Goal: Task Accomplishment & Management: Manage account settings

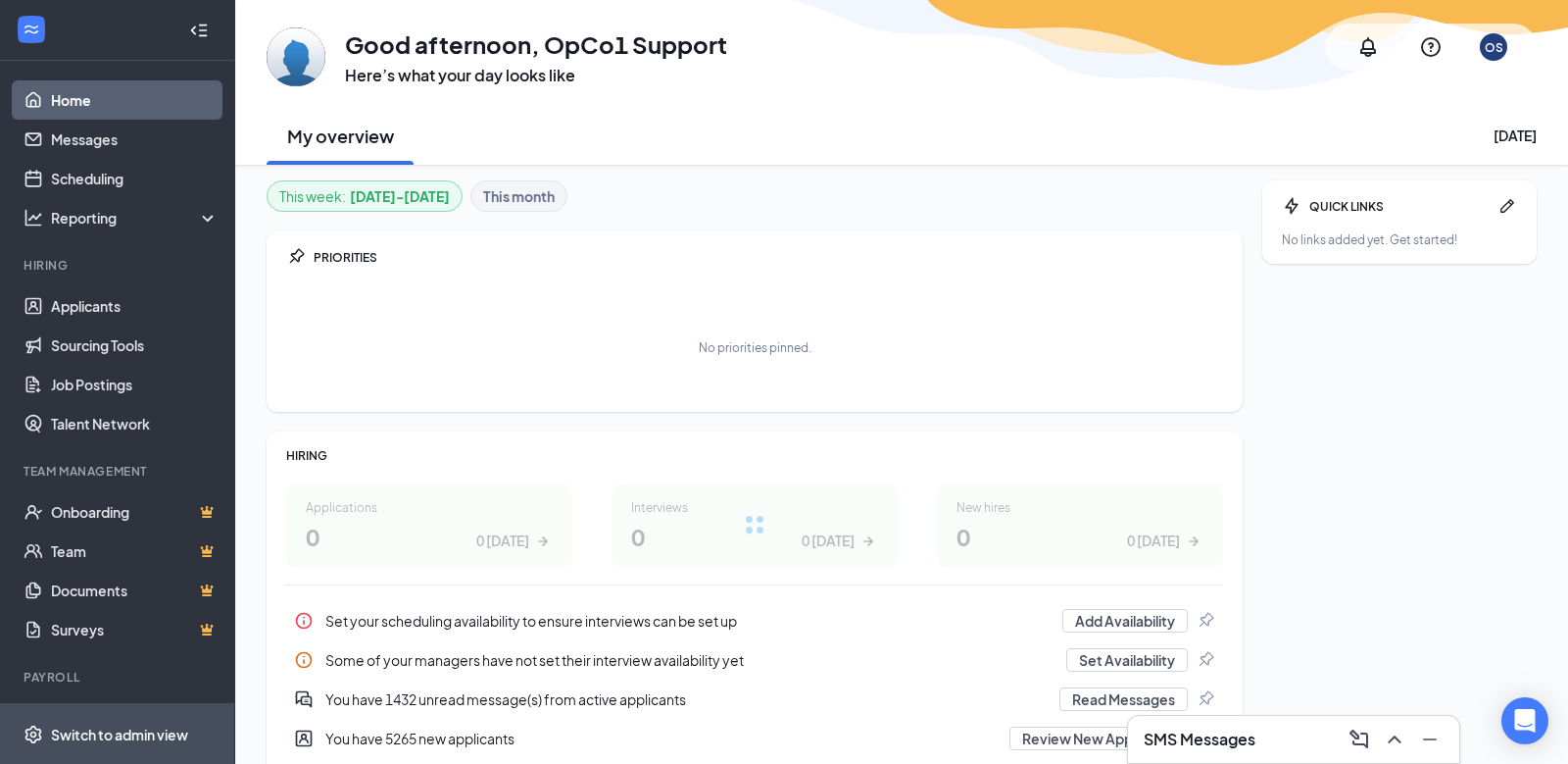
click at [142, 730] on div "Switch to admin view" at bounding box center [119, 734] width 138 height 20
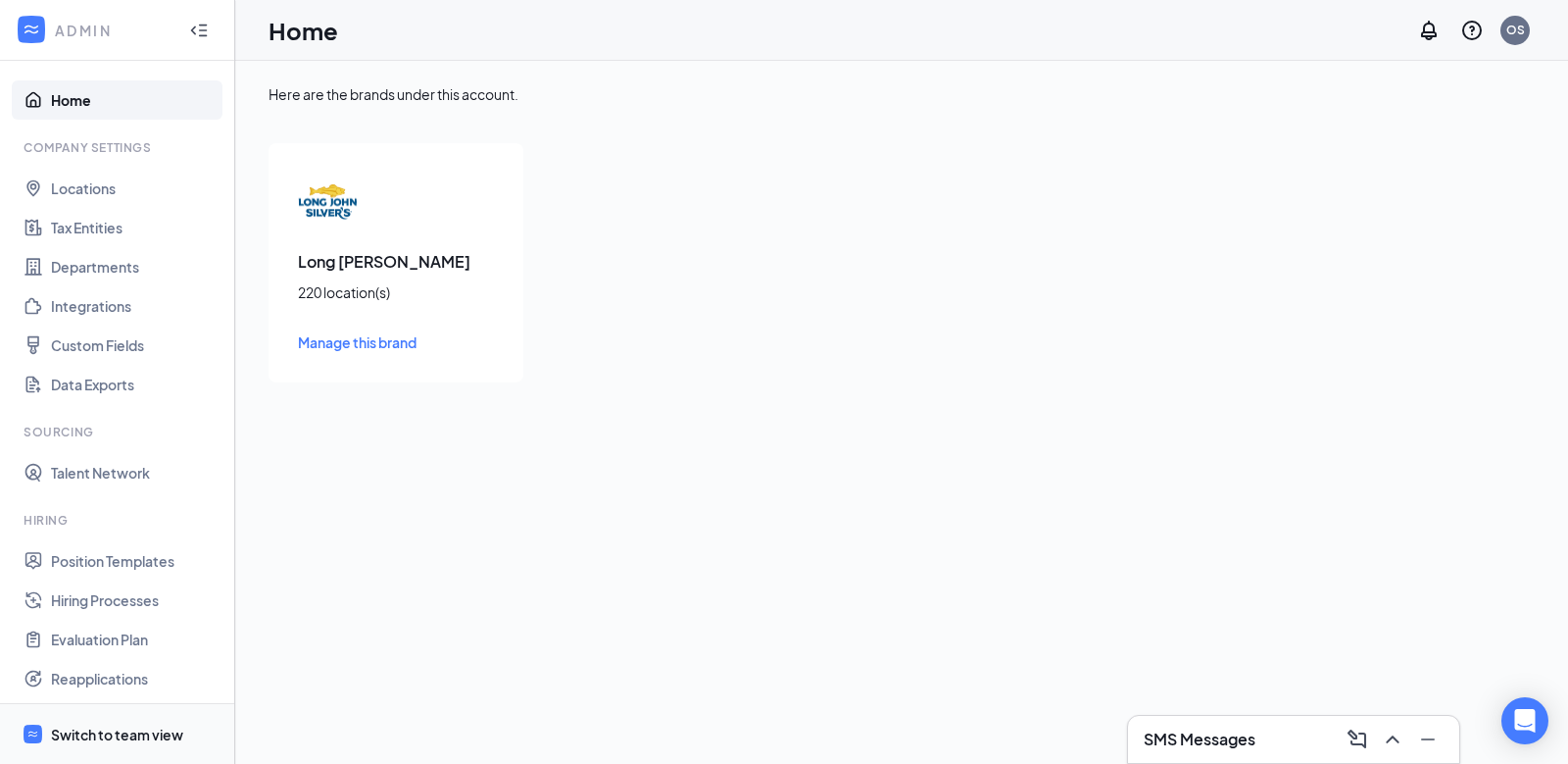
click at [133, 732] on div "Switch to team view" at bounding box center [117, 734] width 133 height 20
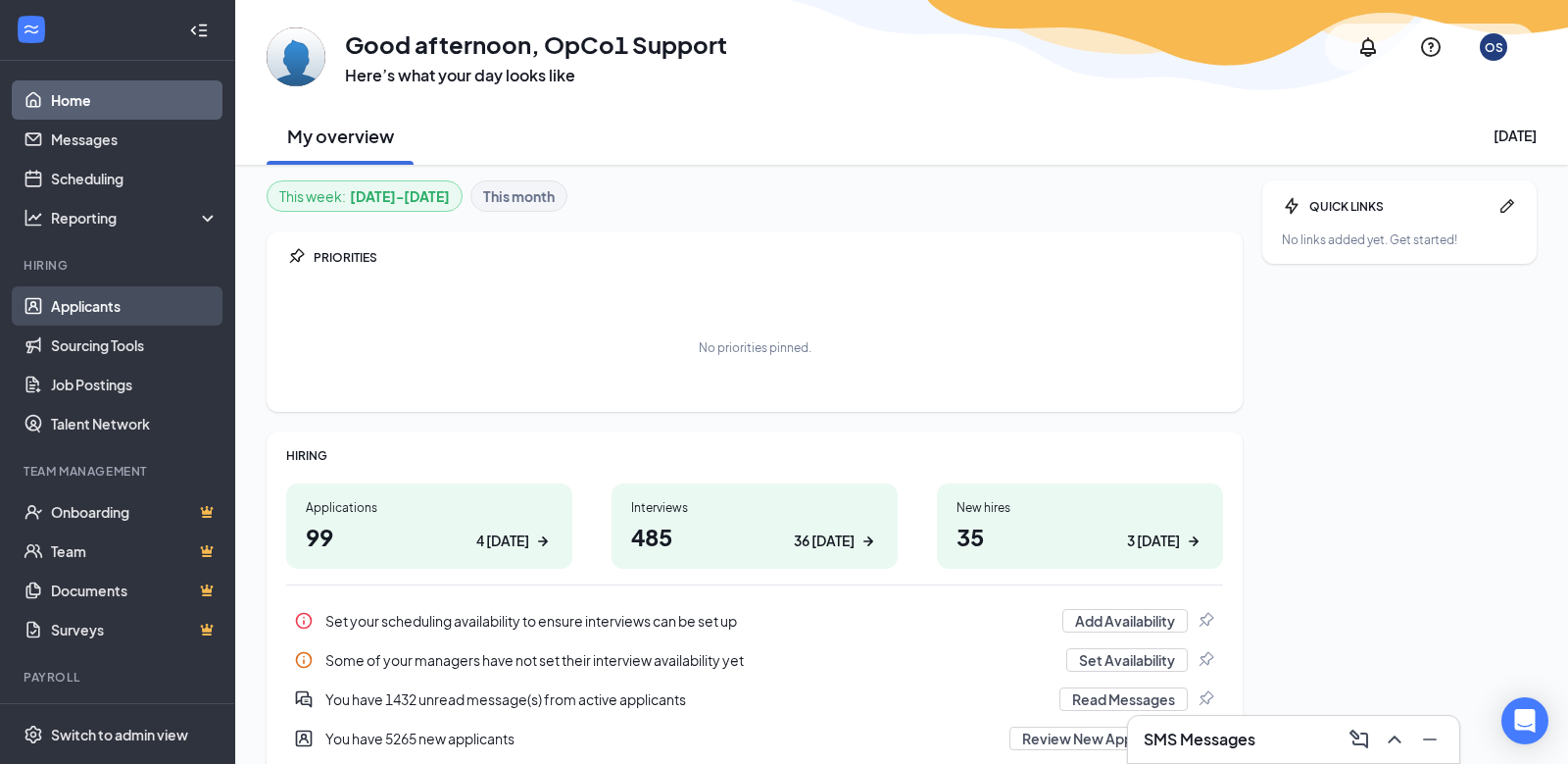
click at [117, 300] on link "Applicants" at bounding box center [134, 306] width 167 height 40
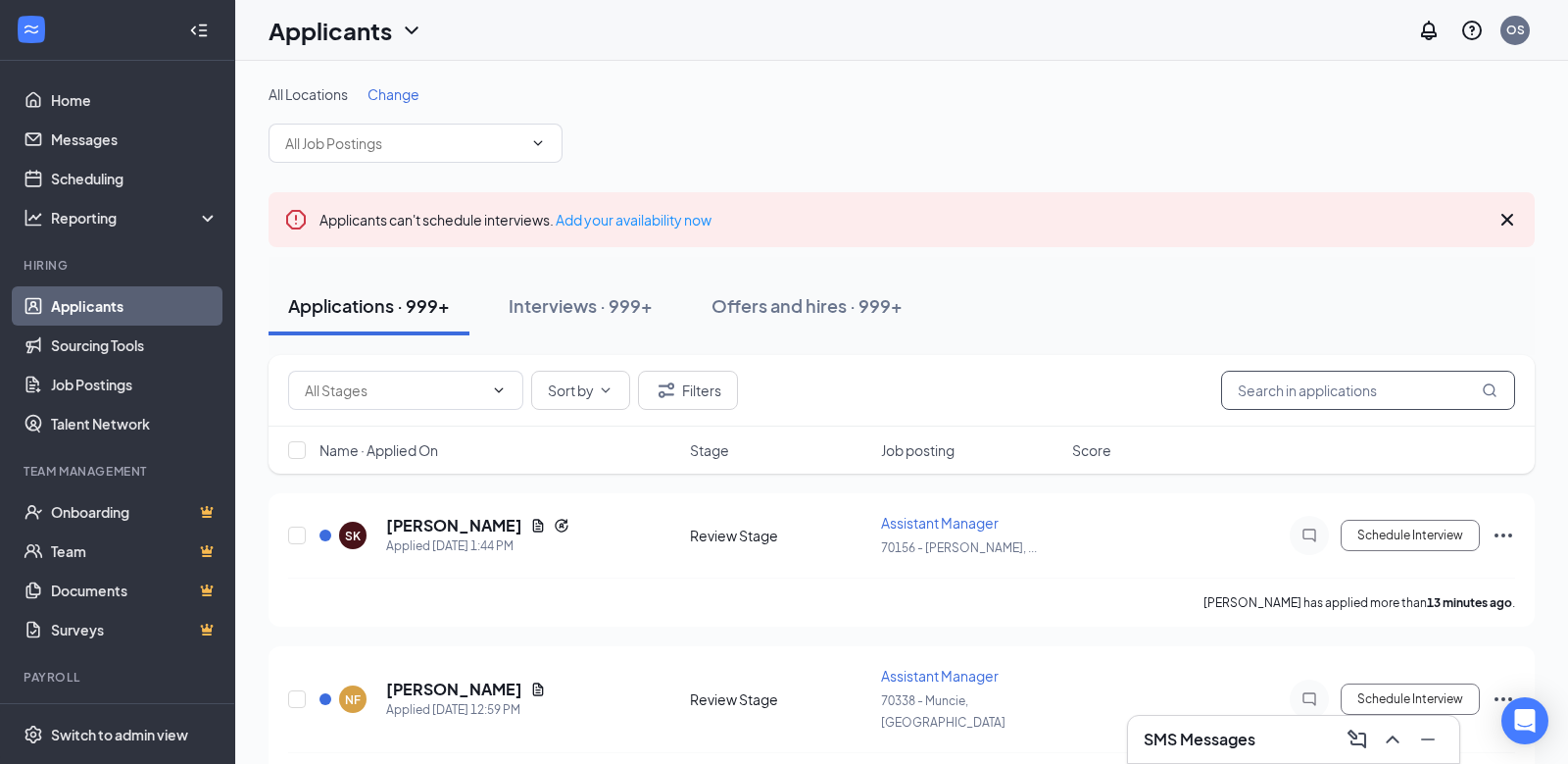
click at [1265, 394] on input "text" at bounding box center [1368, 390] width 294 height 40
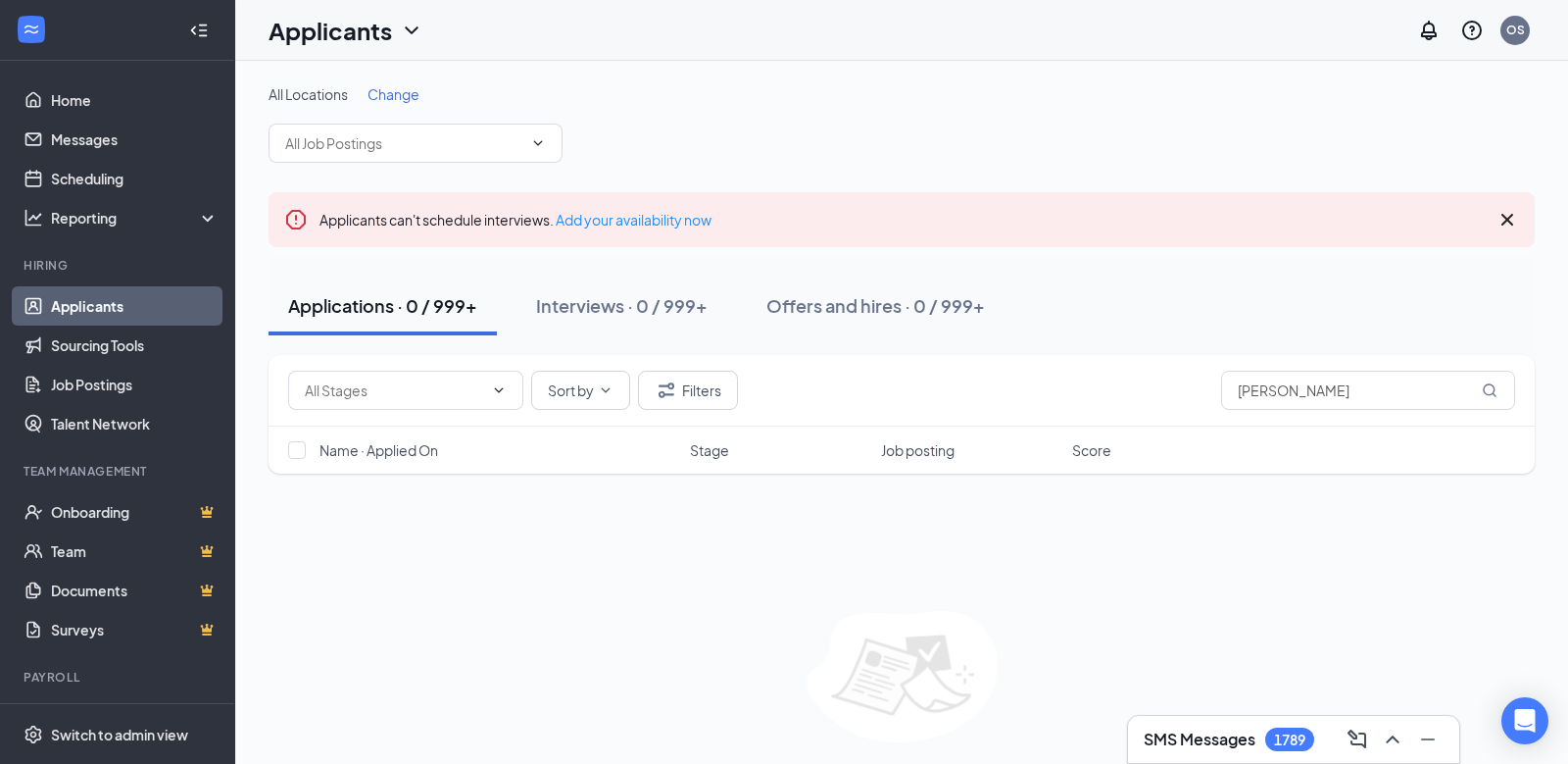
click at [904, 459] on div "Name · Applied On Stage Job posting Score" at bounding box center [901, 449] width 1266 height 47
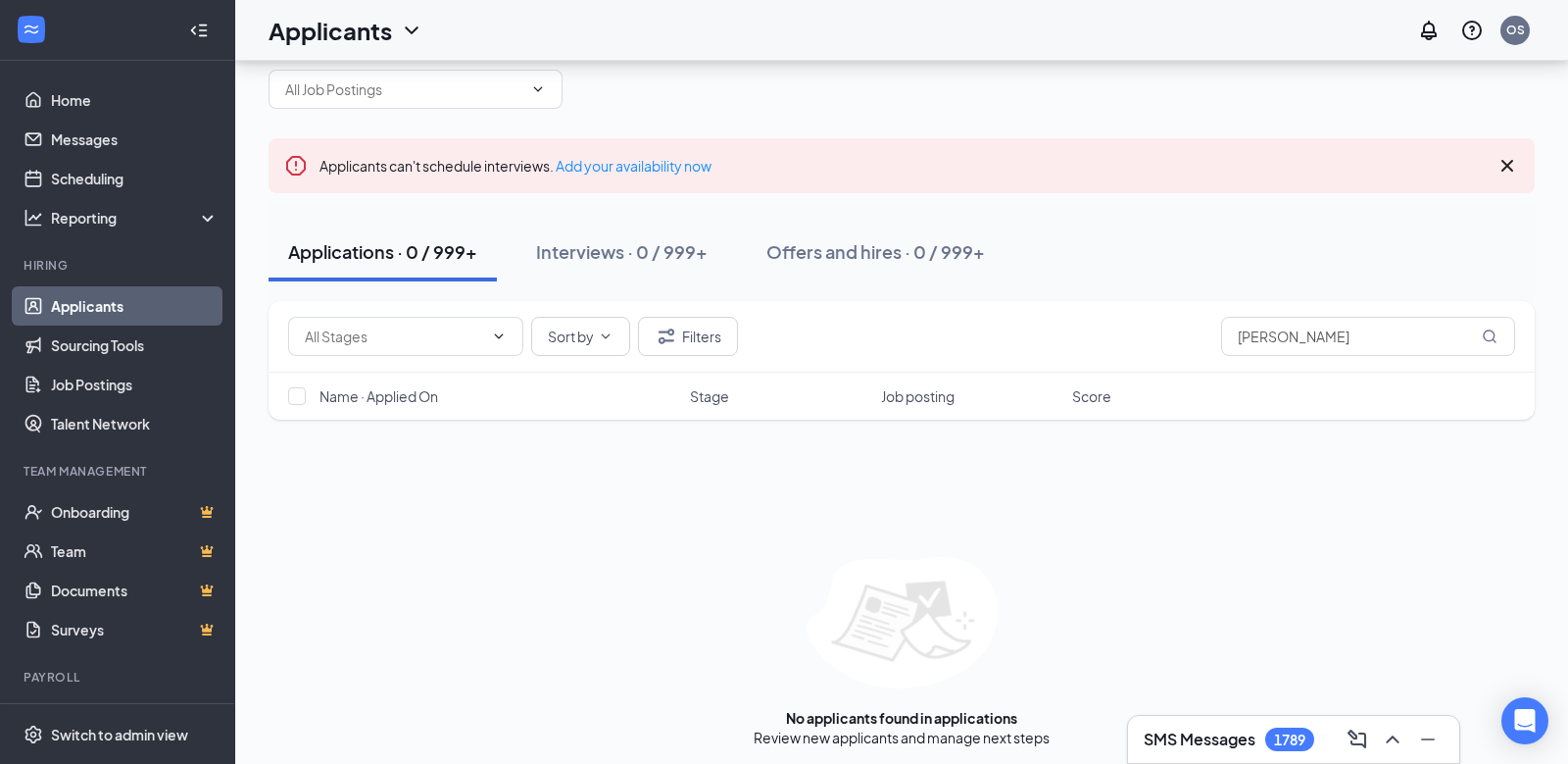
scroll to position [58, 0]
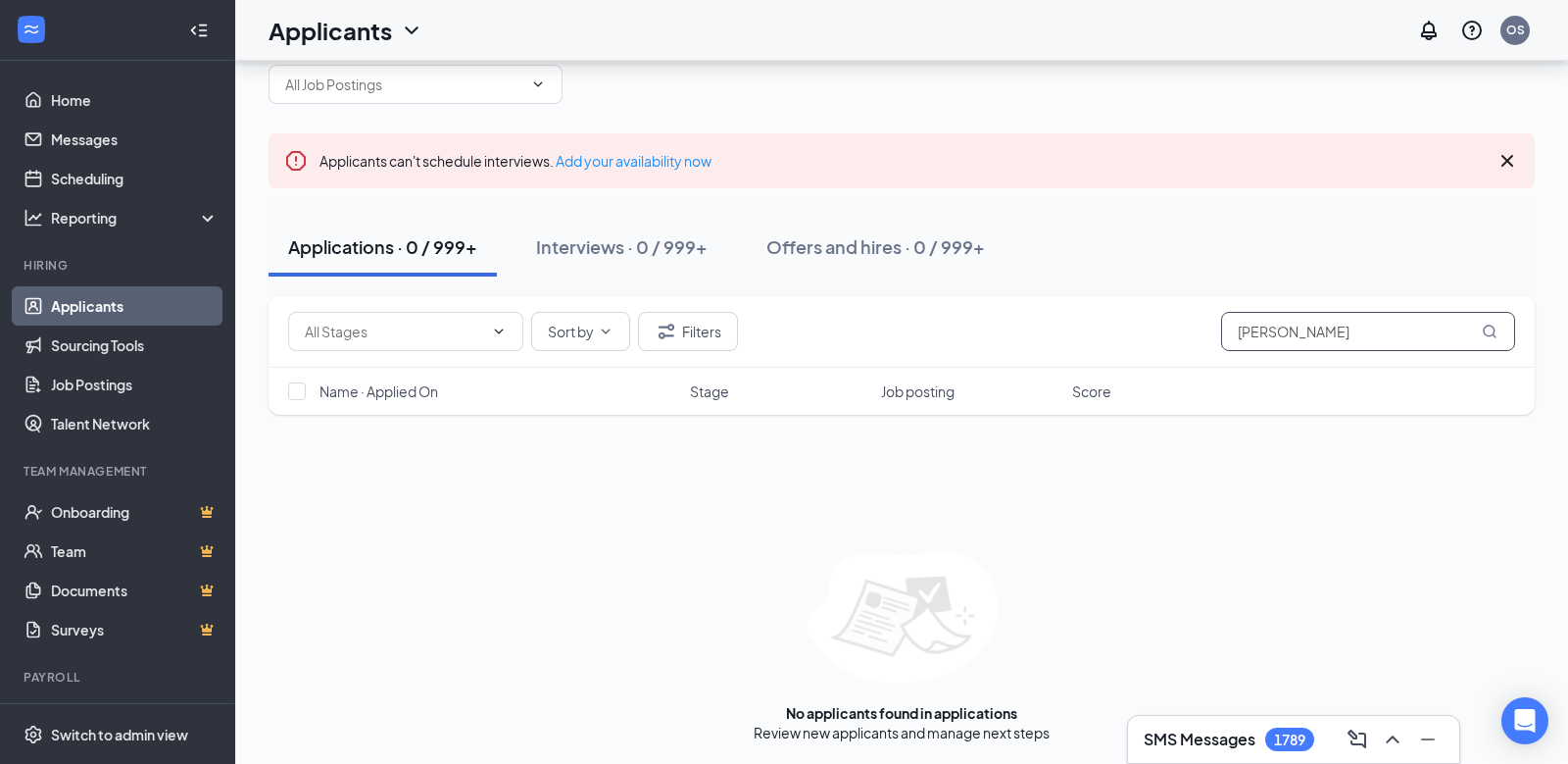
click at [1314, 339] on input "lauren andrews" at bounding box center [1368, 332] width 294 height 40
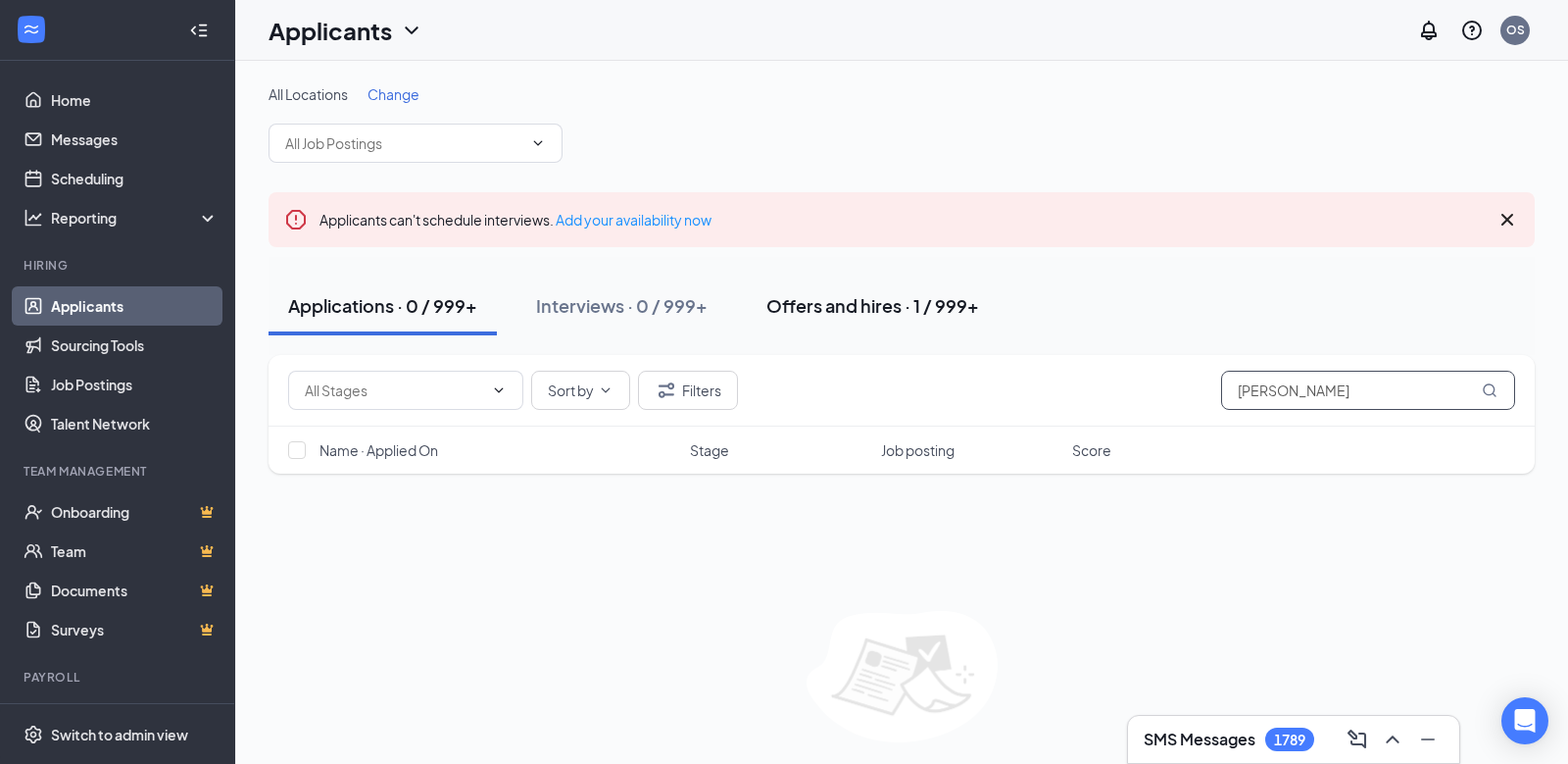
type input "jeffrey neal"
click at [796, 307] on div "Offers and hires · 1 / 999+" at bounding box center [873, 305] width 213 height 25
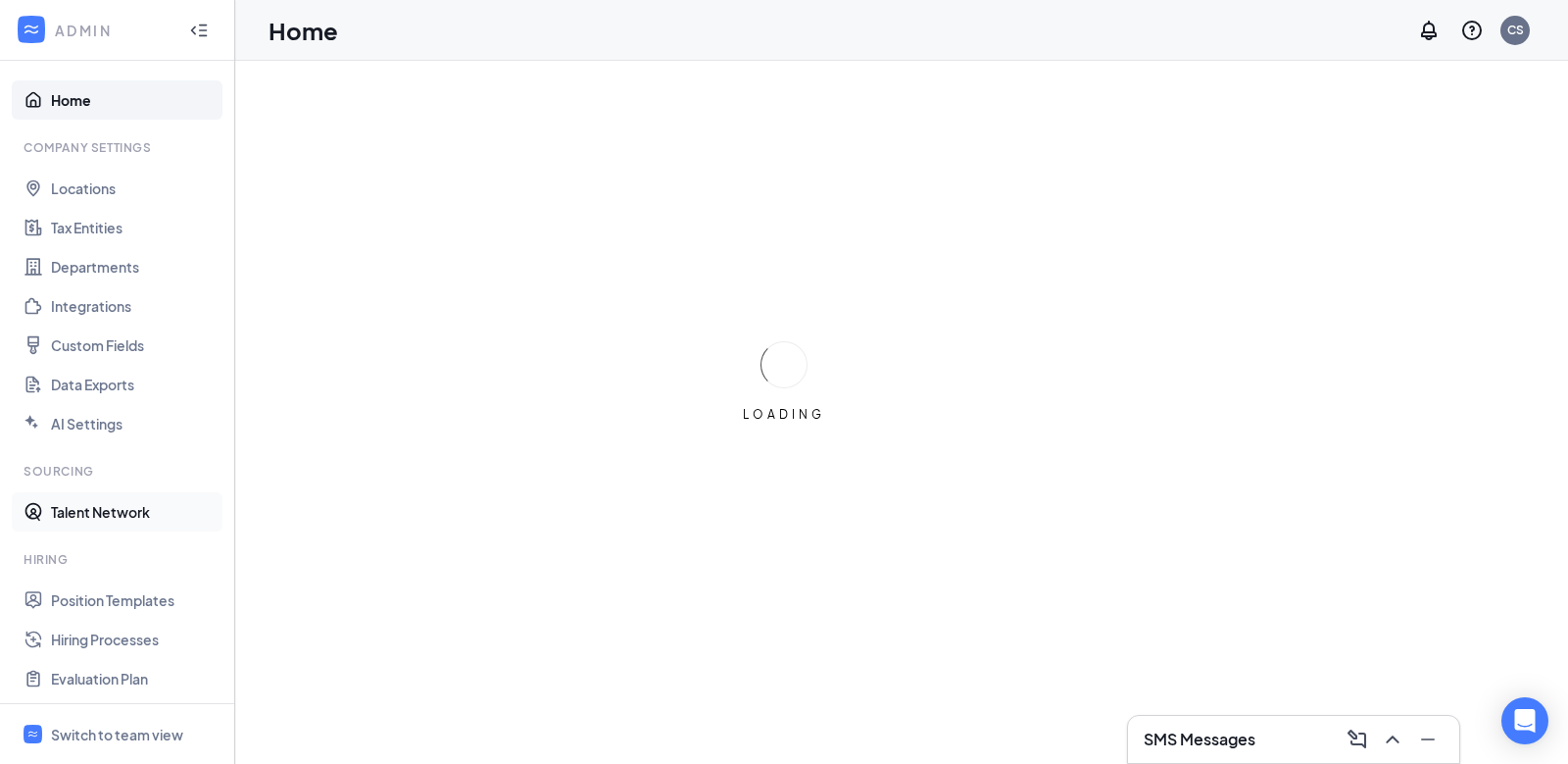
scroll to position [258, 0]
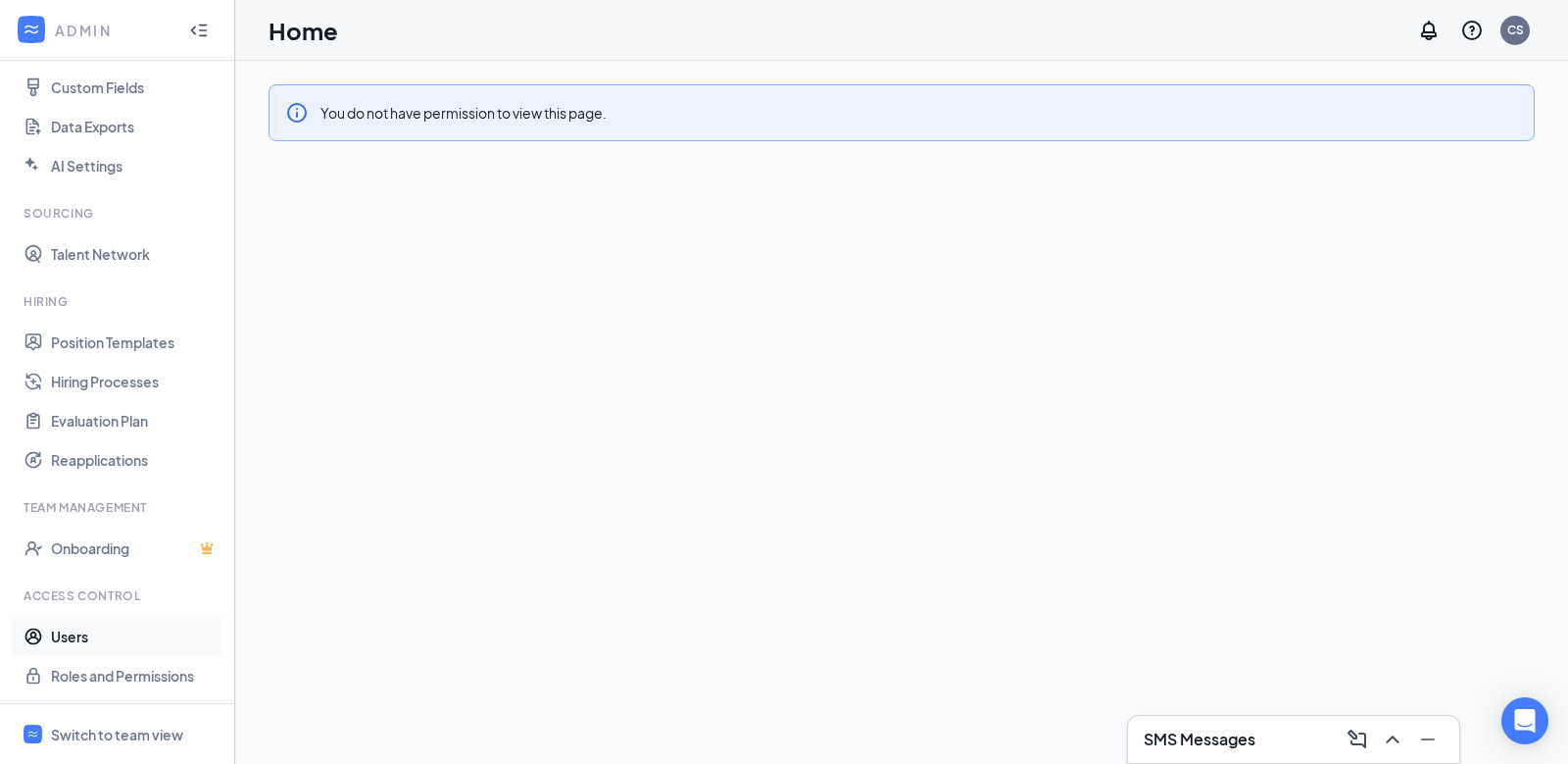
click at [67, 628] on link "Users" at bounding box center [134, 636] width 167 height 40
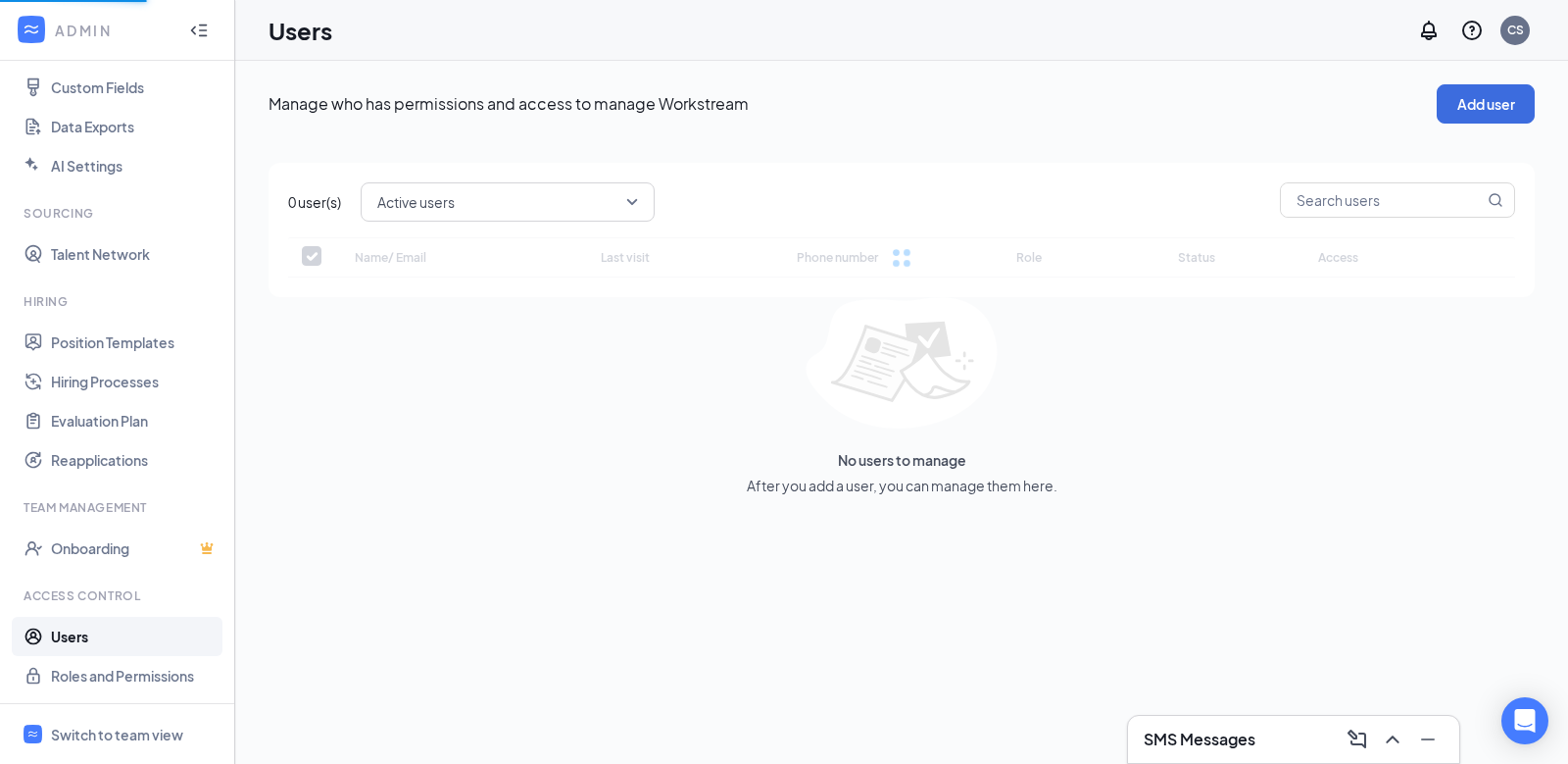
checkbox input "false"
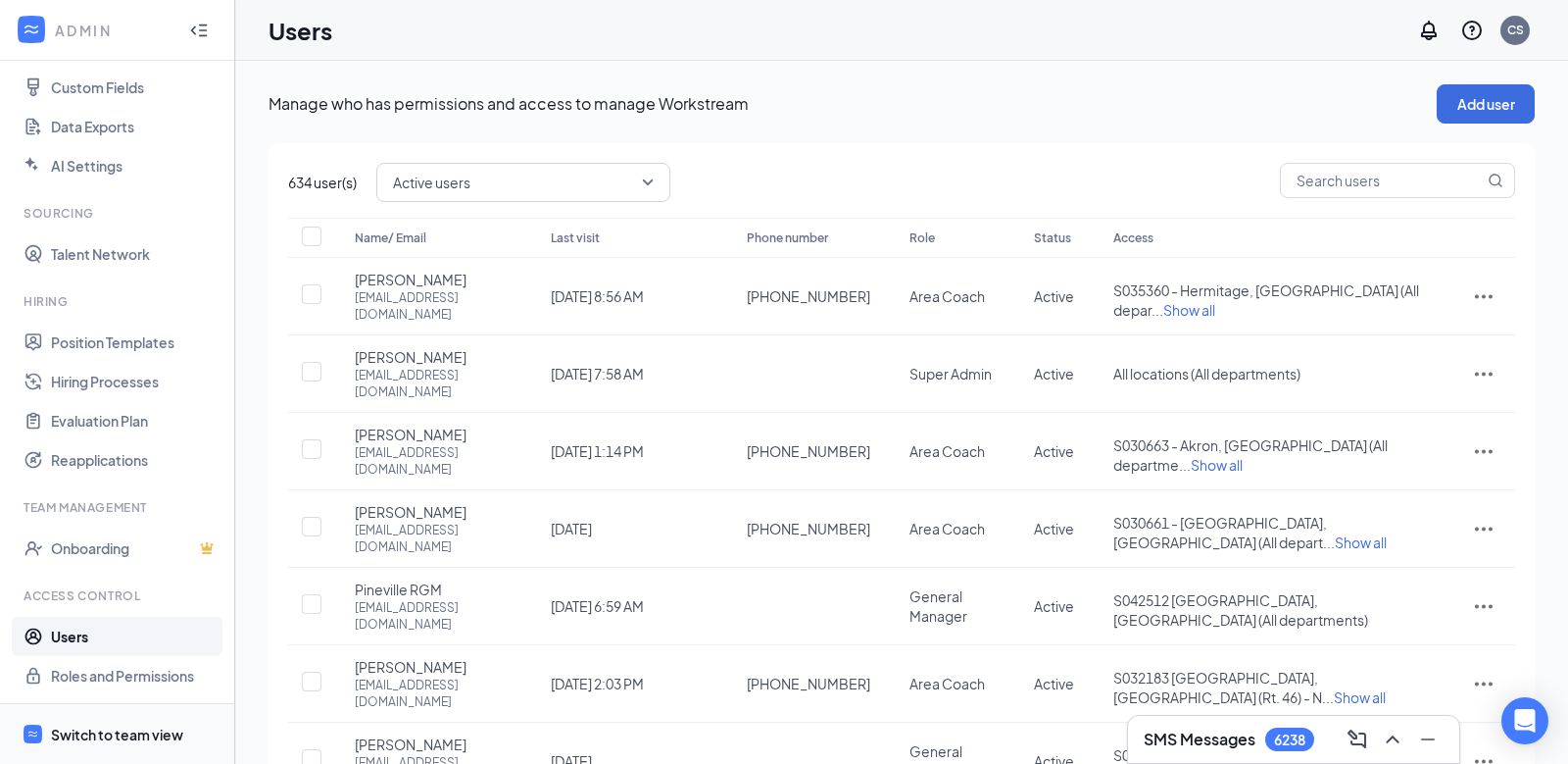
click at [78, 734] on div "Switch to team view" at bounding box center [117, 734] width 133 height 20
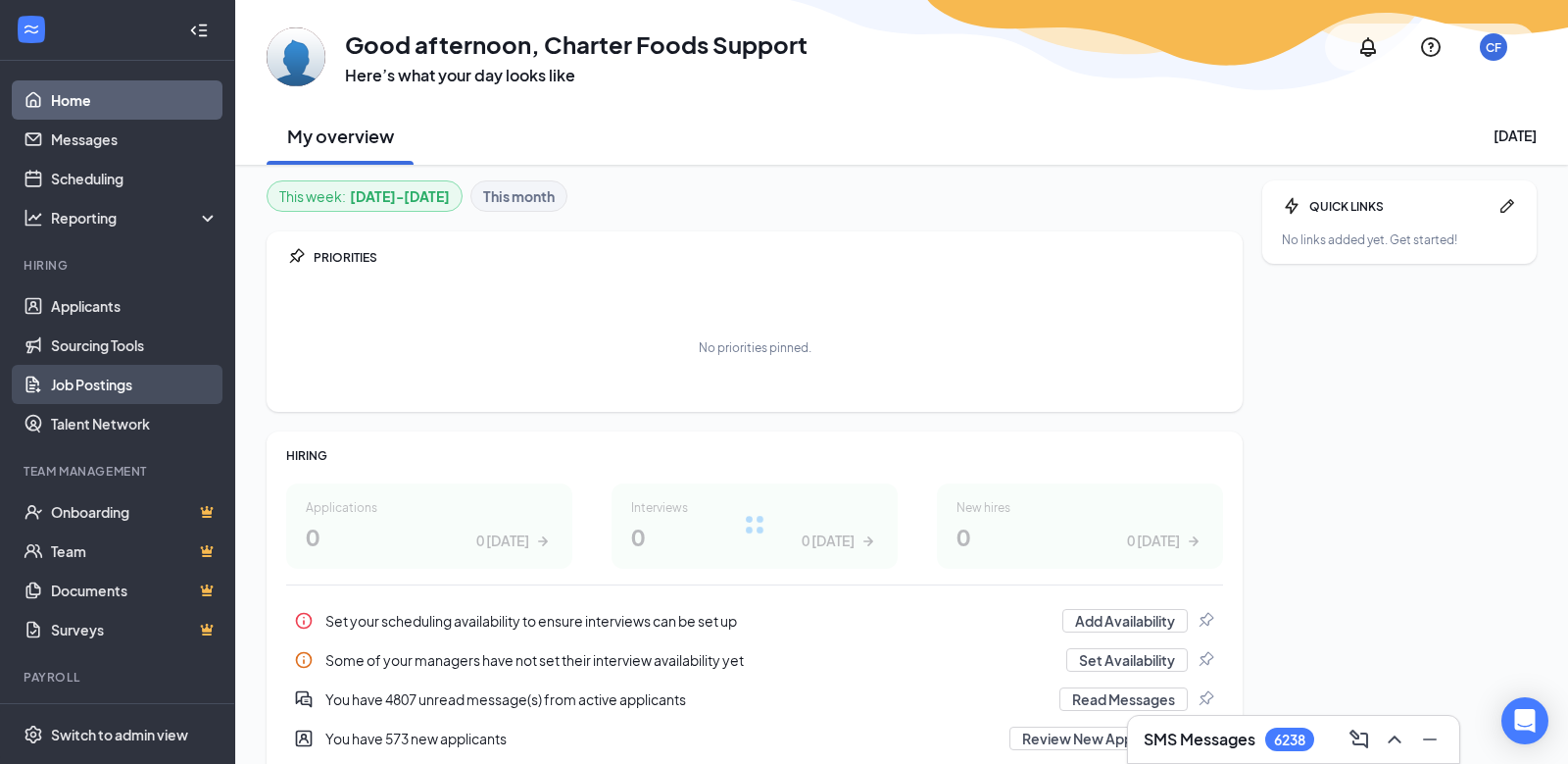
click at [108, 384] on link "Job Postings" at bounding box center [134, 384] width 167 height 40
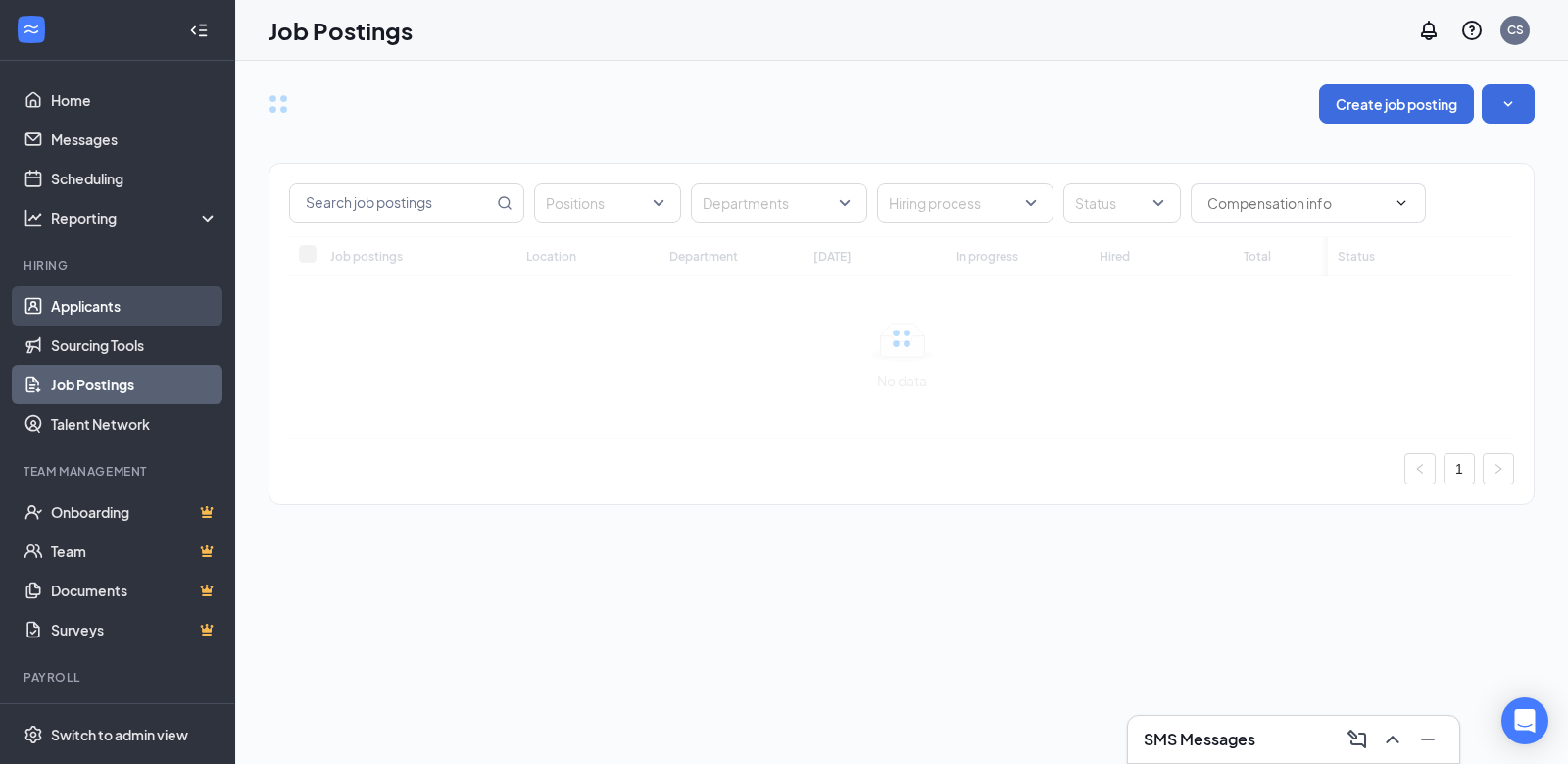
click at [122, 315] on link "Applicants" at bounding box center [134, 306] width 167 height 40
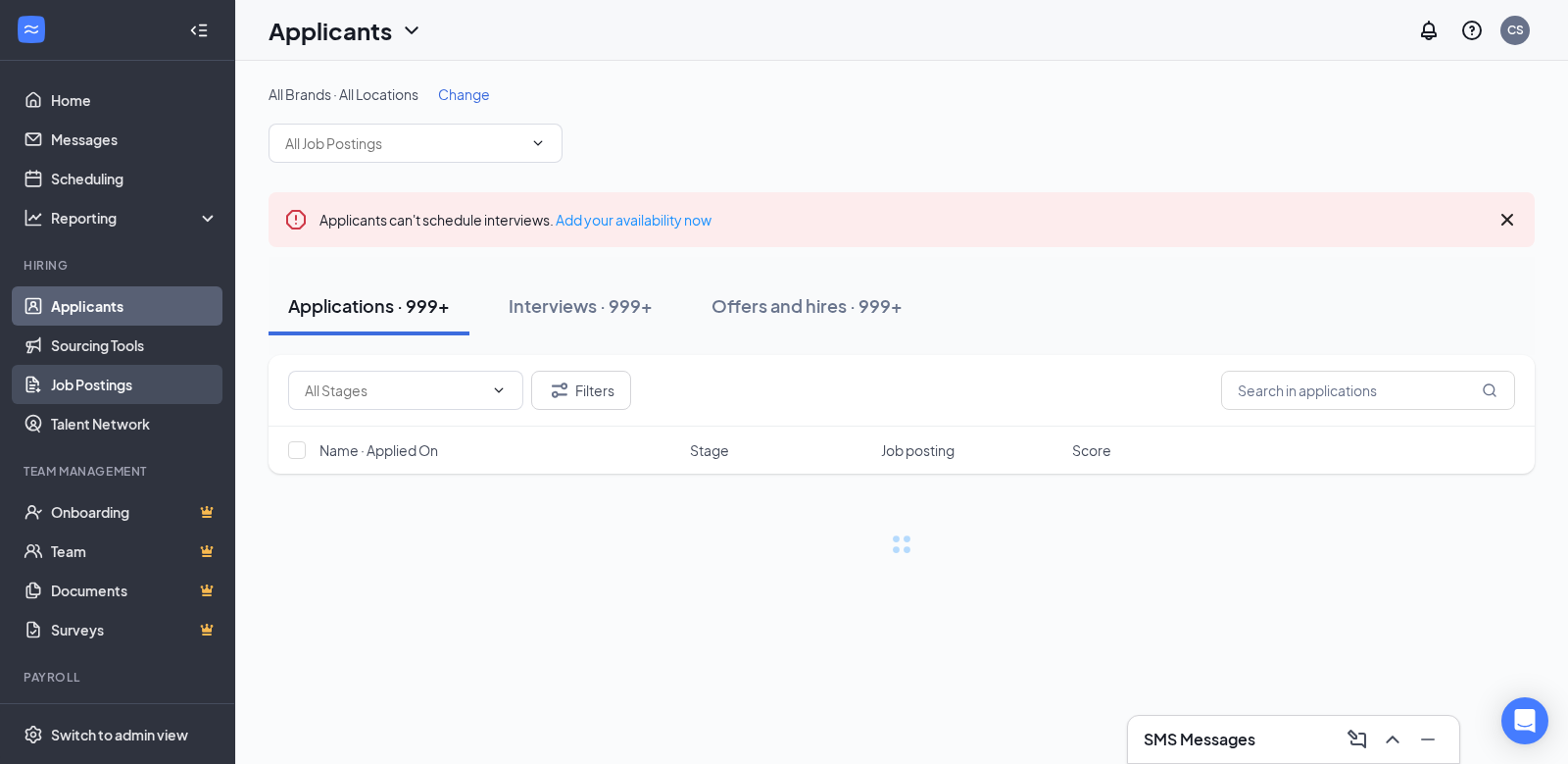
click at [127, 391] on link "Job Postings" at bounding box center [134, 384] width 167 height 40
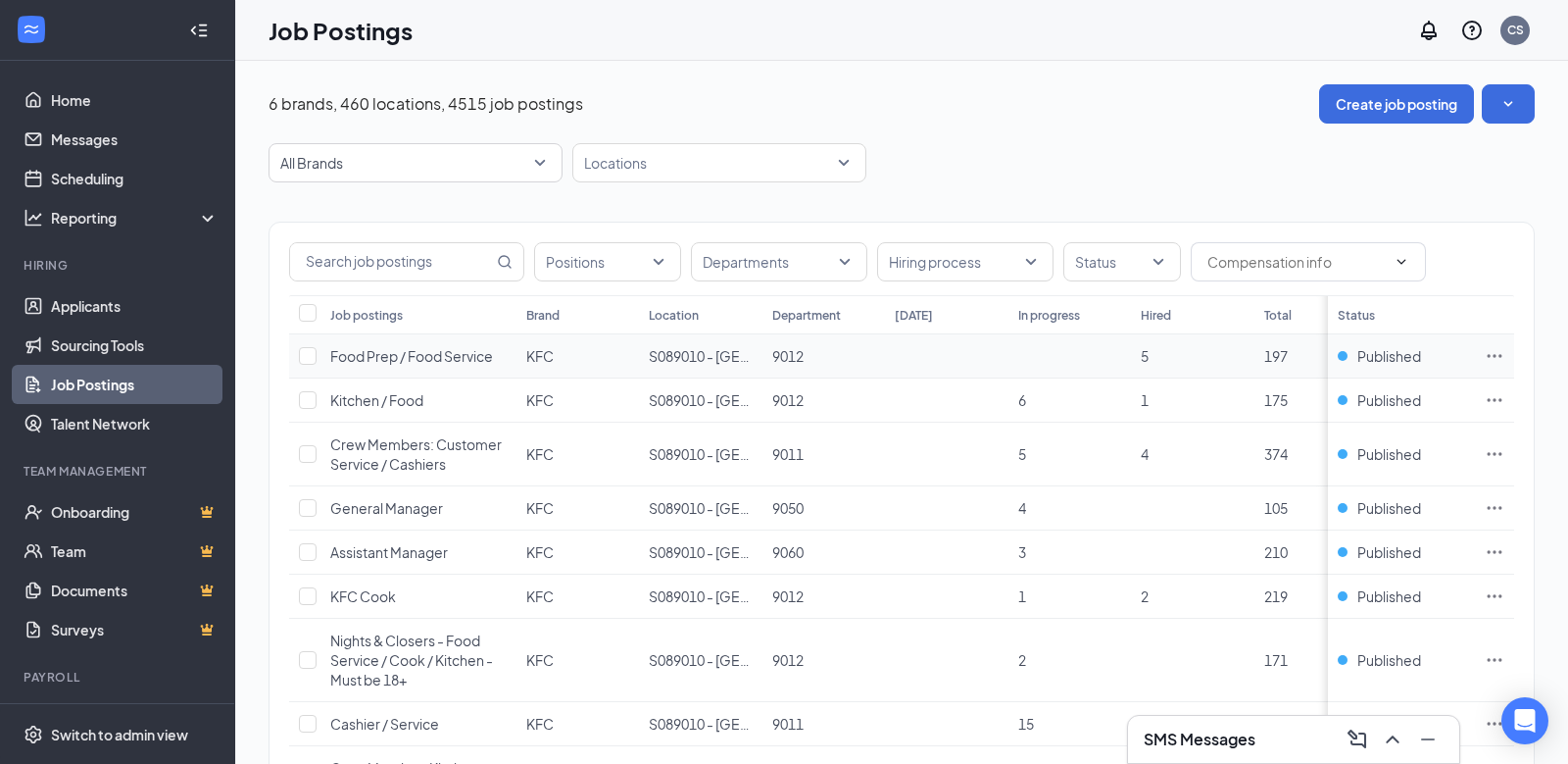
click at [1503, 356] on icon "Ellipses" at bounding box center [1495, 356] width 20 height 20
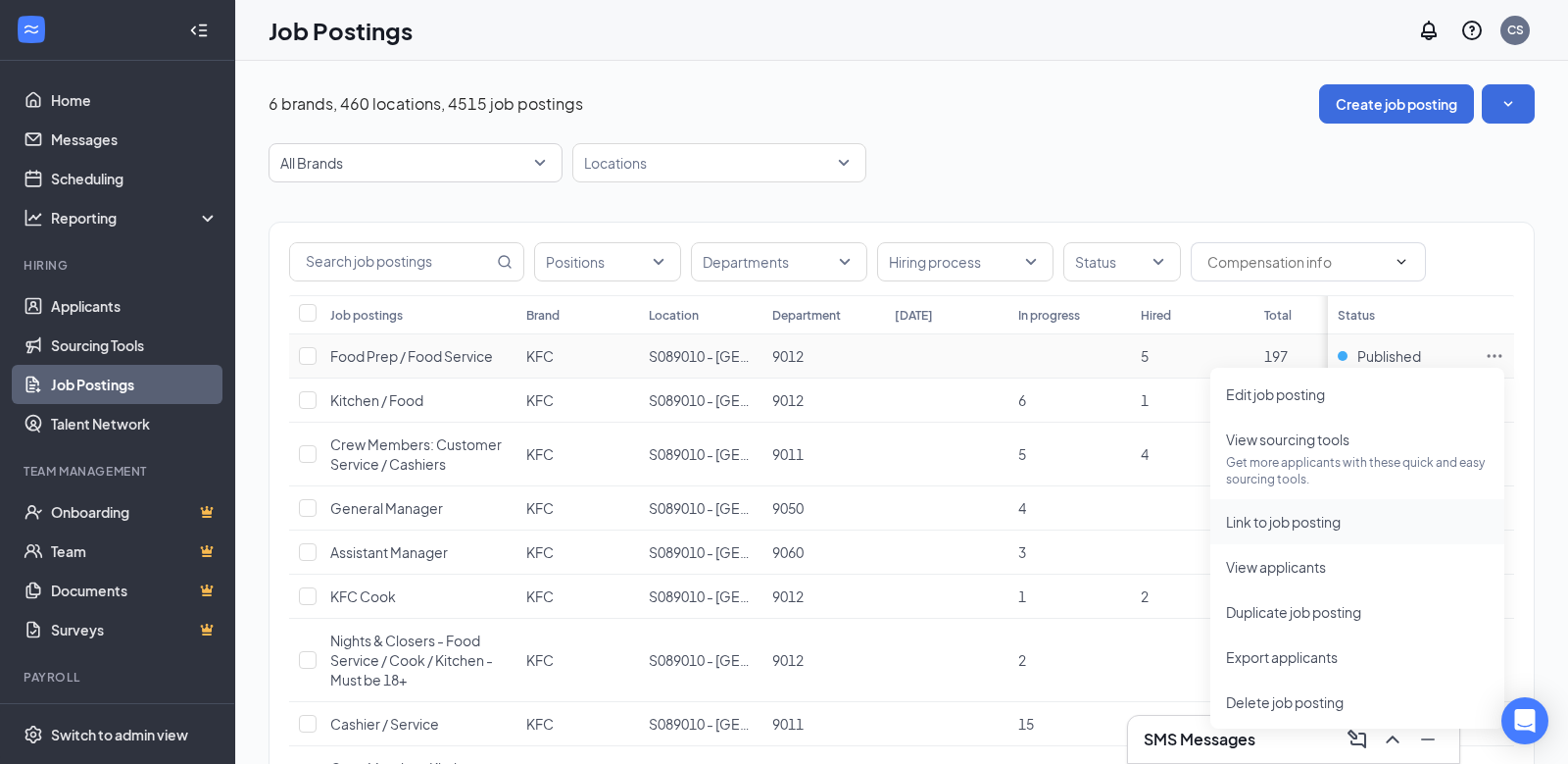
click at [1349, 524] on span "Link to job posting" at bounding box center [1357, 522] width 262 height 22
